Goal: Transaction & Acquisition: Purchase product/service

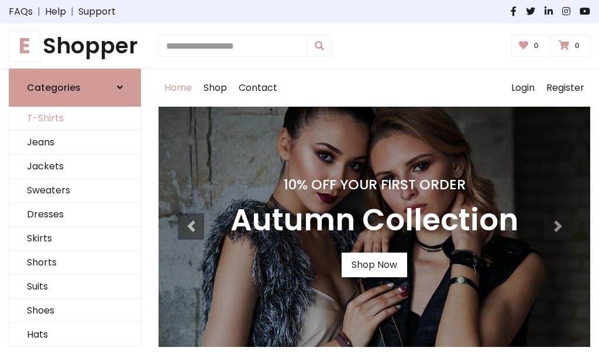
click at [75, 118] on link "T-Shirts" at bounding box center [74, 119] width 131 height 24
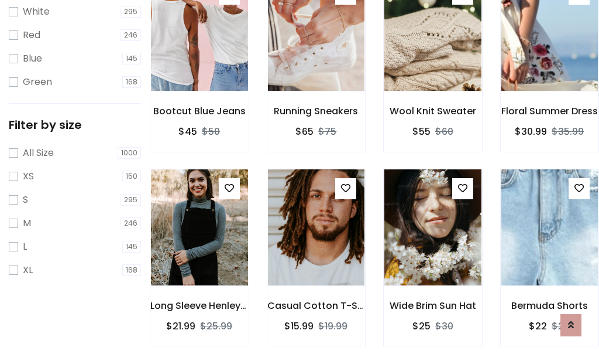
scroll to position [21, 0]
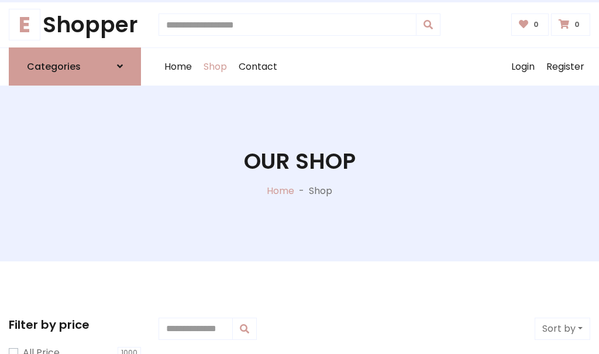
click at [300, 173] on h1 "Our Shop" at bounding box center [300, 161] width 112 height 26
click at [375, 66] on div "Home Shop Contact Log out Login Register" at bounding box center [375, 66] width 432 height 37
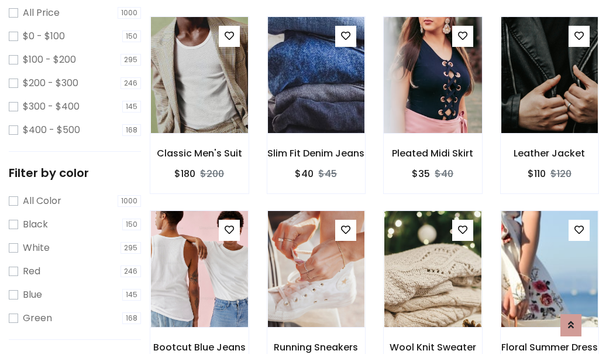
click at [433, 96] on img at bounding box center [433, 74] width 117 height 281
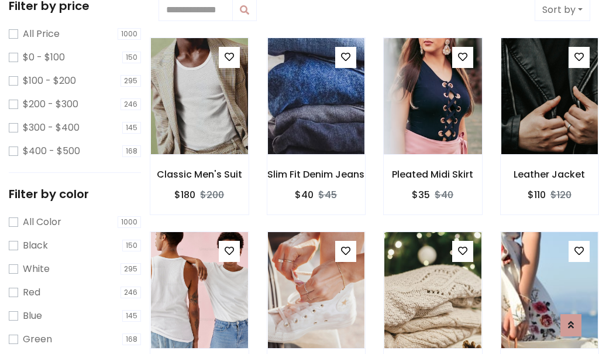
scroll to position [21, 0]
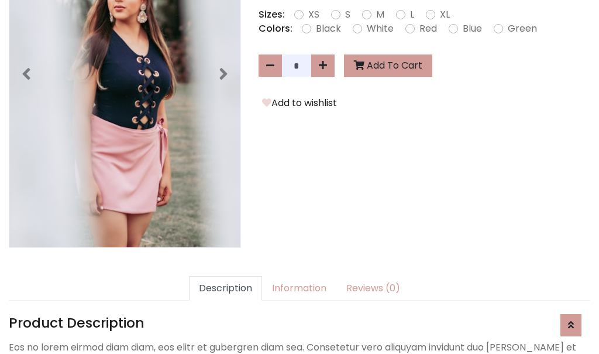
scroll to position [286, 0]
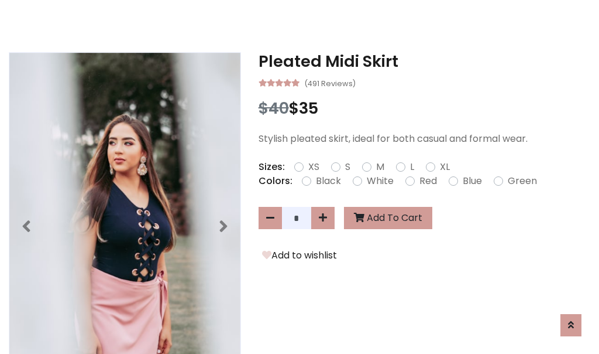
click at [424, 61] on h3 "Pleated Midi Skirt" at bounding box center [425, 61] width 332 height 19
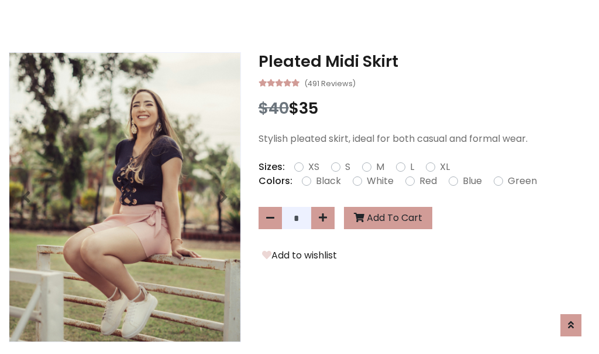
click at [424, 61] on h3 "Pleated Midi Skirt" at bounding box center [425, 61] width 332 height 19
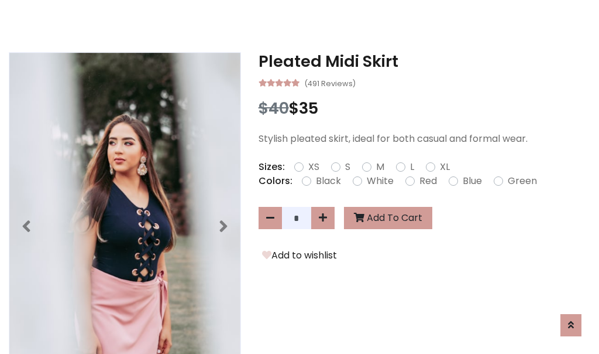
click at [424, 61] on h3 "Pleated Midi Skirt" at bounding box center [425, 61] width 332 height 19
